Goal: Transaction & Acquisition: Purchase product/service

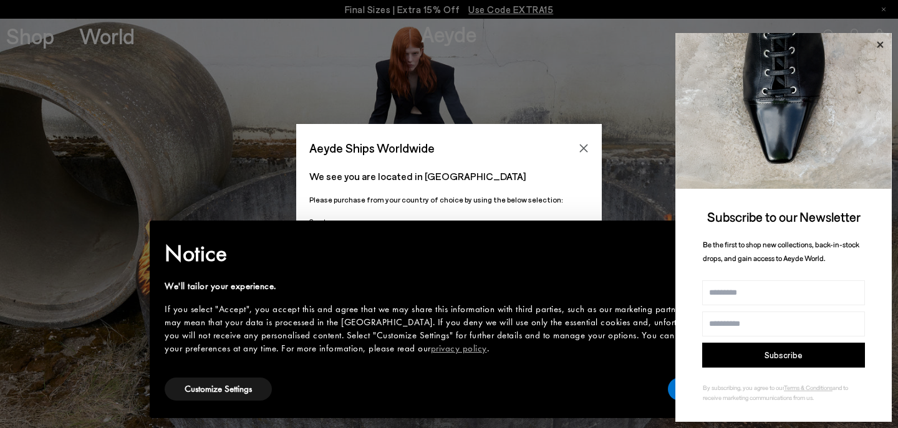
click at [880, 48] on icon at bounding box center [880, 45] width 16 height 16
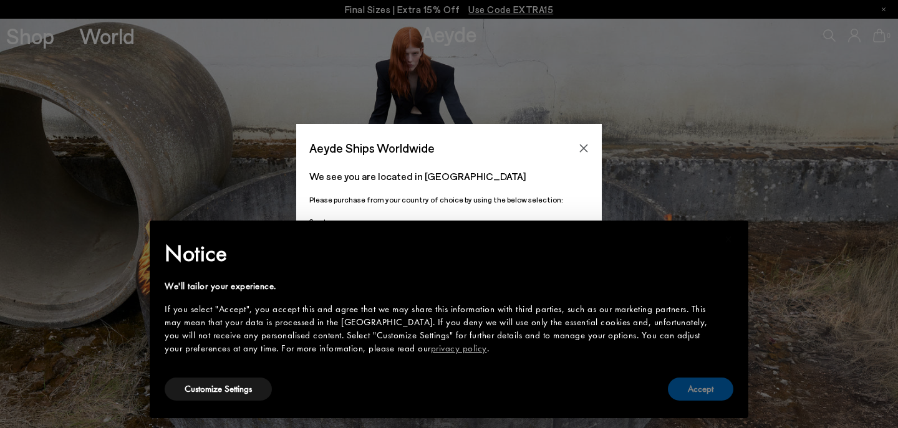
click at [714, 398] on button "Accept" at bounding box center [700, 389] width 65 height 23
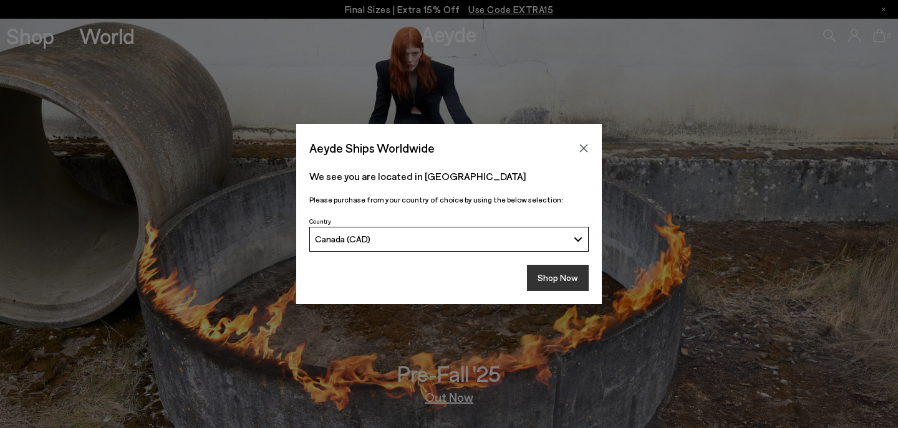
click at [570, 286] on button "Shop Now" at bounding box center [558, 278] width 62 height 26
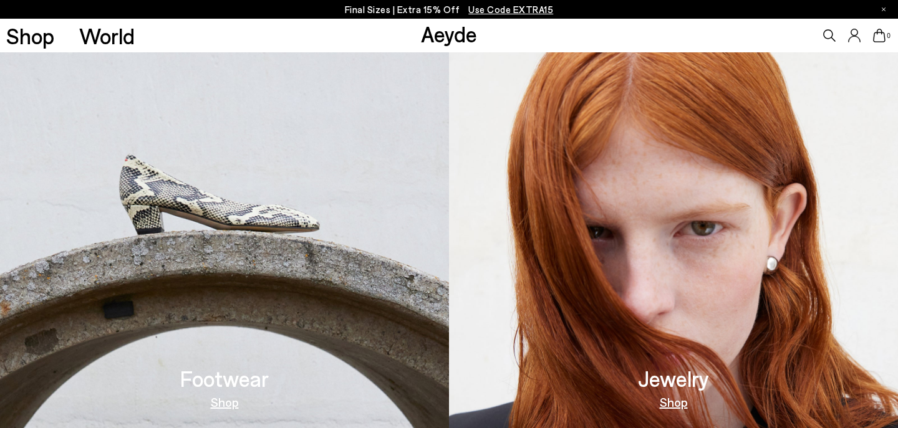
scroll to position [407, 0]
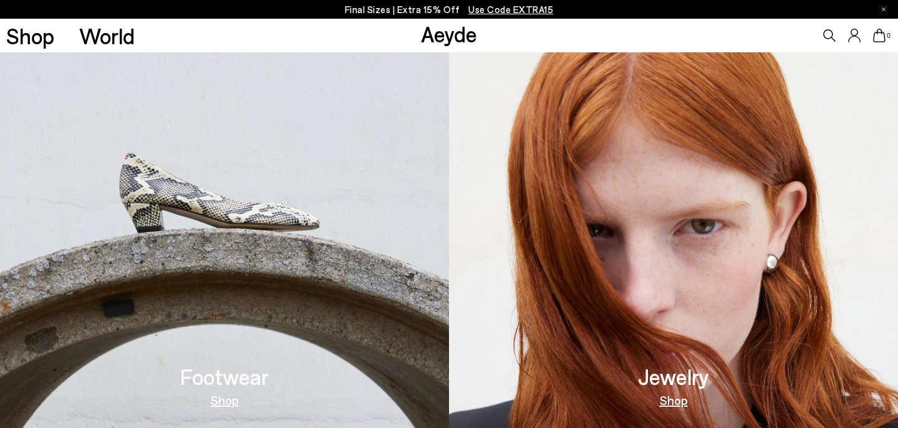
click at [219, 406] on link "Shop" at bounding box center [225, 400] width 28 height 12
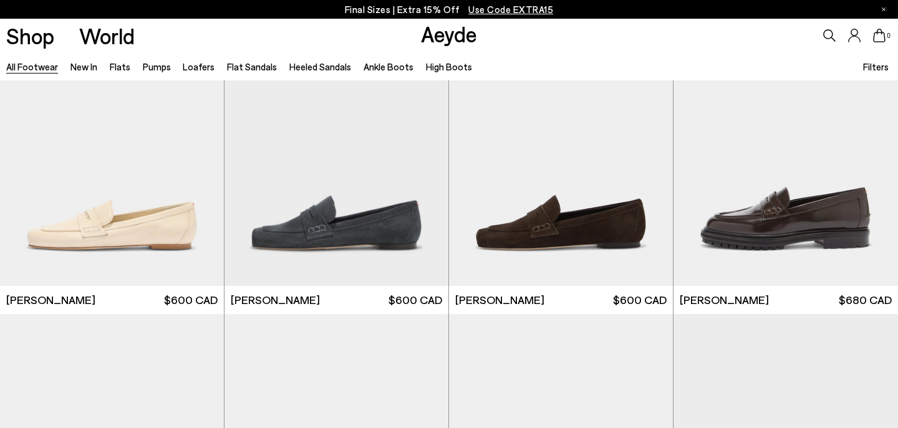
scroll to position [696, 0]
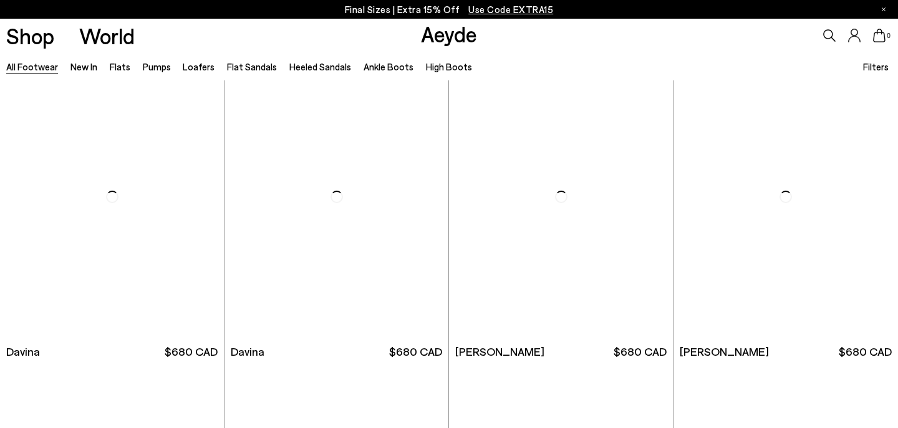
scroll to position [7135, 0]
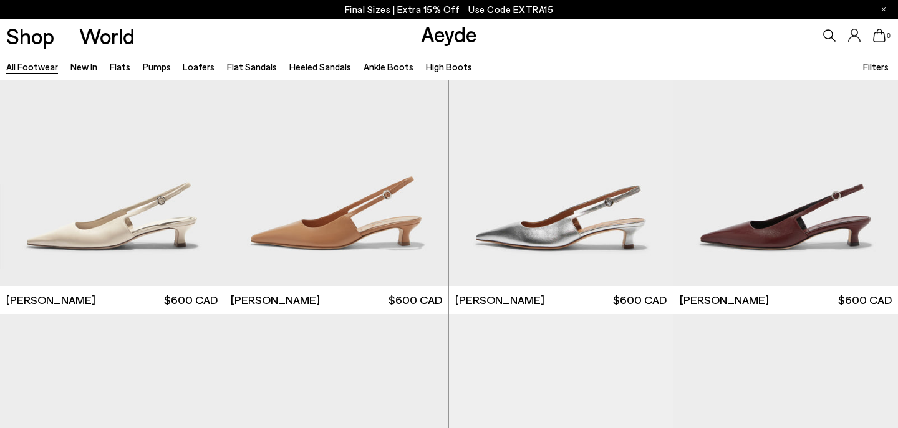
scroll to position [8122, 0]
